Goal: Navigation & Orientation: Find specific page/section

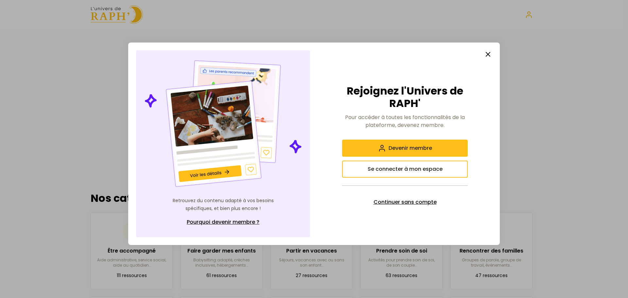
click at [406, 201] on span "Continuer sans compte" at bounding box center [404, 202] width 63 height 8
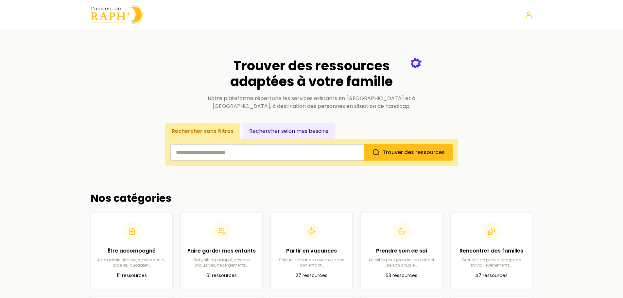
click at [280, 149] on input "search" at bounding box center [267, 152] width 194 height 16
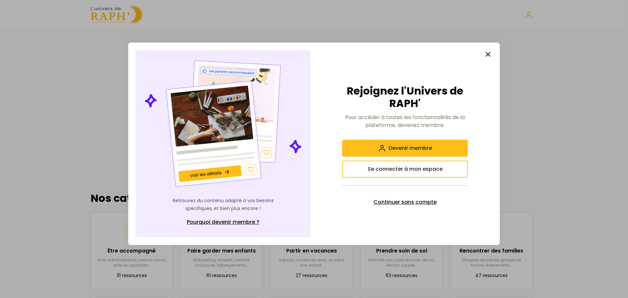
click at [397, 200] on span "Continuer sans compte" at bounding box center [404, 202] width 63 height 8
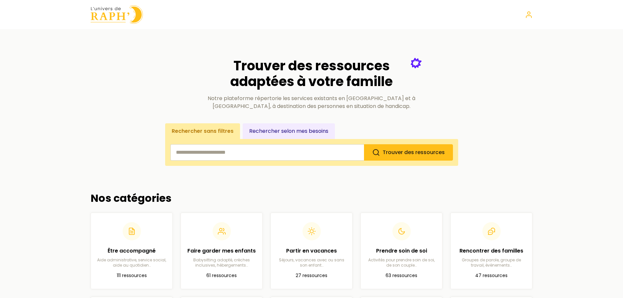
click at [244, 153] on input "search" at bounding box center [267, 152] width 194 height 16
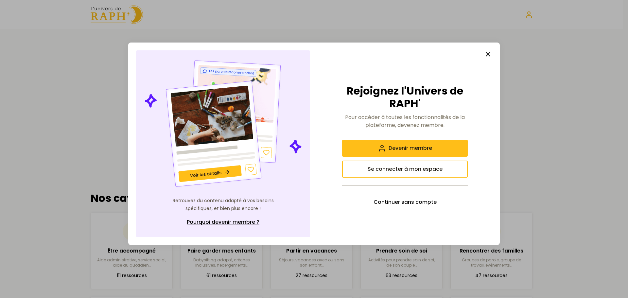
click at [488, 54] on line "button" at bounding box center [488, 54] width 4 height 4
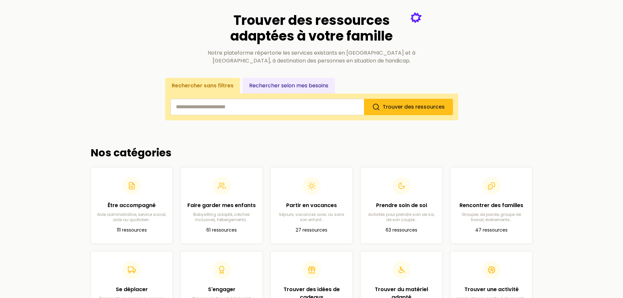
scroll to position [46, 0]
click at [335, 190] on header at bounding box center [311, 184] width 71 height 18
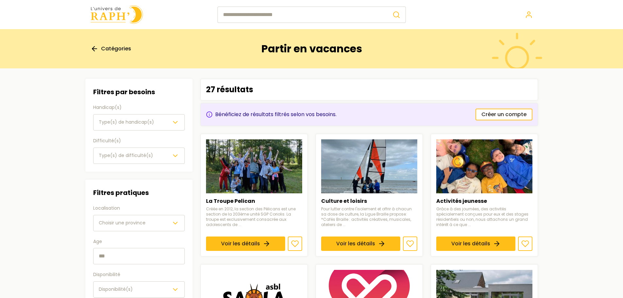
click at [111, 46] on span "Catégories" at bounding box center [116, 49] width 30 height 8
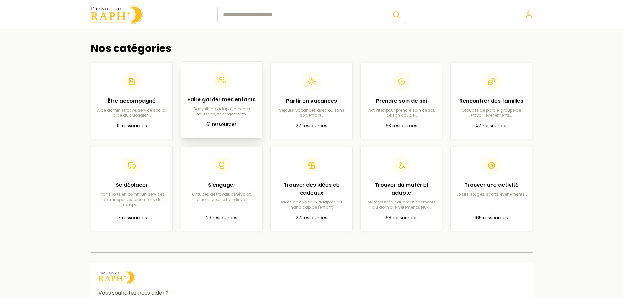
click at [211, 103] on h2 "Faire garder mes enfants" at bounding box center [221, 100] width 71 height 8
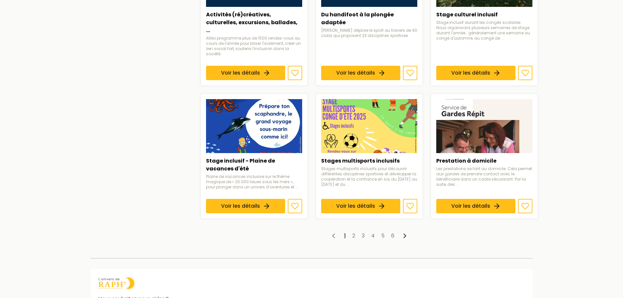
scroll to position [448, 0]
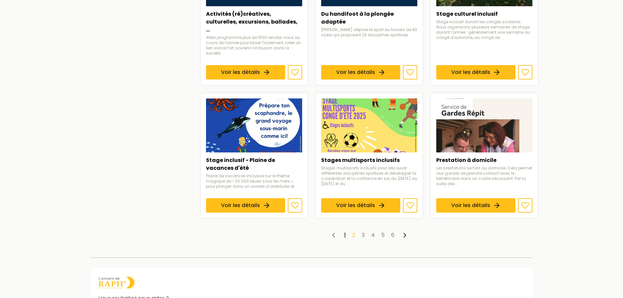
click at [353, 231] on link "2" at bounding box center [353, 235] width 3 height 8
